Goal: Task Accomplishment & Management: Manage account settings

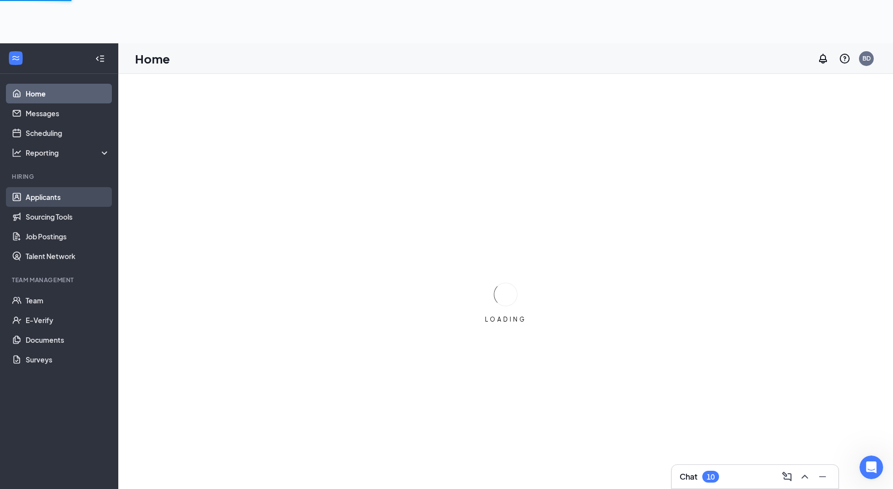
click at [45, 152] on ul "Home Messages Scheduling Reporting Hiring Applicants Sourcing Tools Job Posting…" at bounding box center [59, 288] width 118 height 428
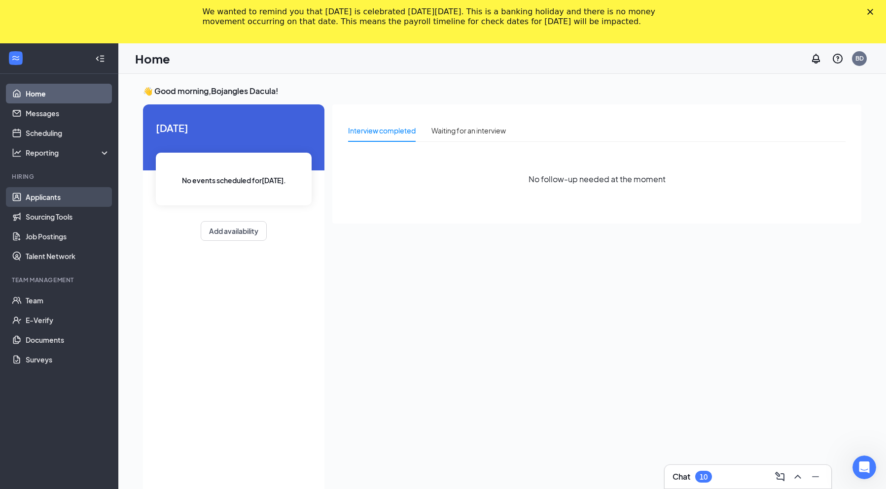
click at [28, 194] on link "Applicants" at bounding box center [68, 197] width 84 height 20
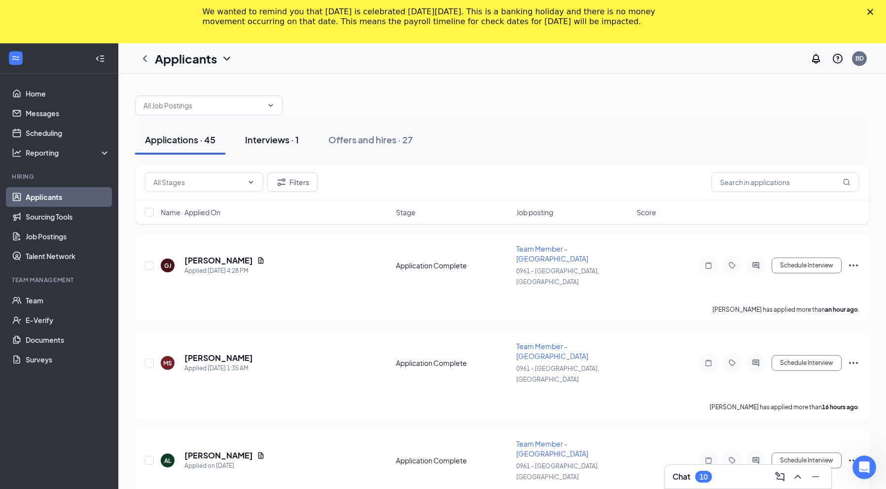
click at [270, 138] on div "Interviews · 1" at bounding box center [272, 140] width 54 height 12
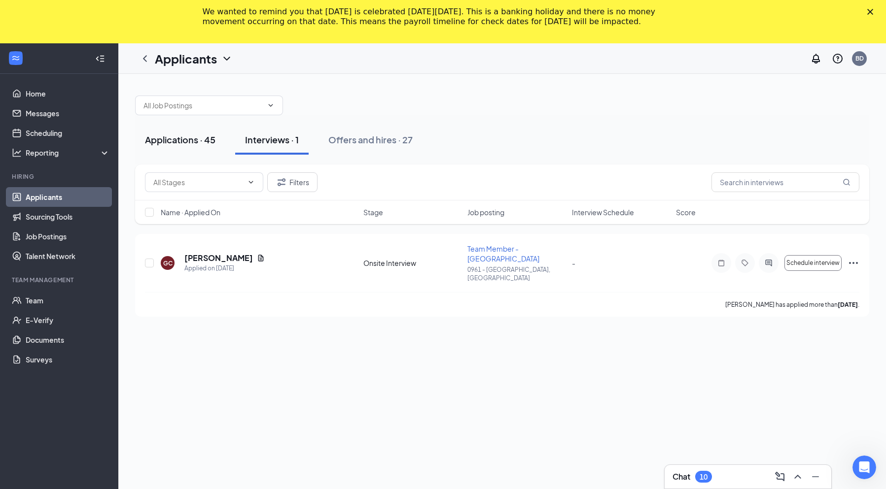
click at [193, 136] on div "Applications · 45" at bounding box center [180, 140] width 70 height 12
